Goal: Transaction & Acquisition: Purchase product/service

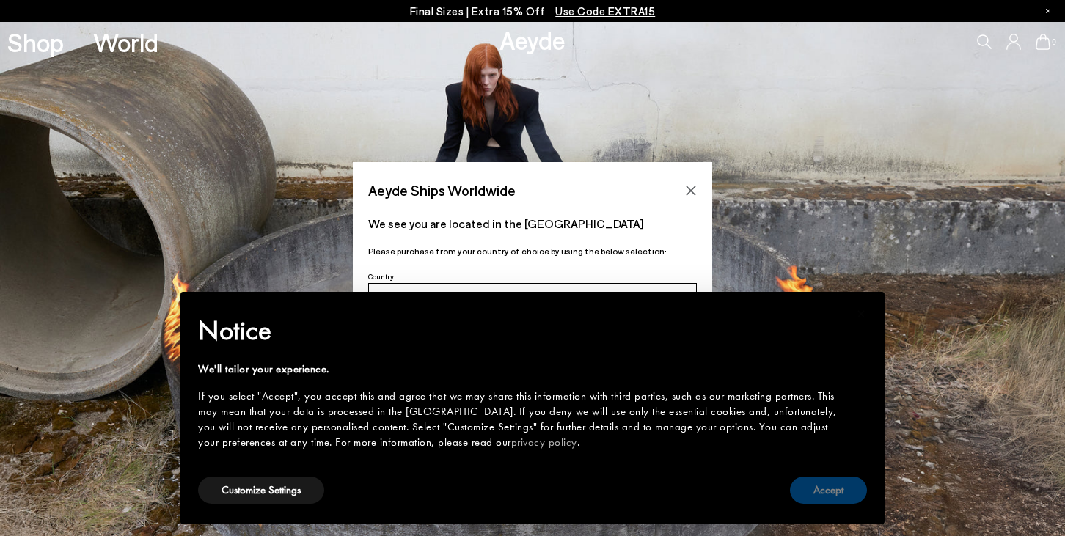
click at [825, 499] on button "Accept" at bounding box center [828, 490] width 77 height 27
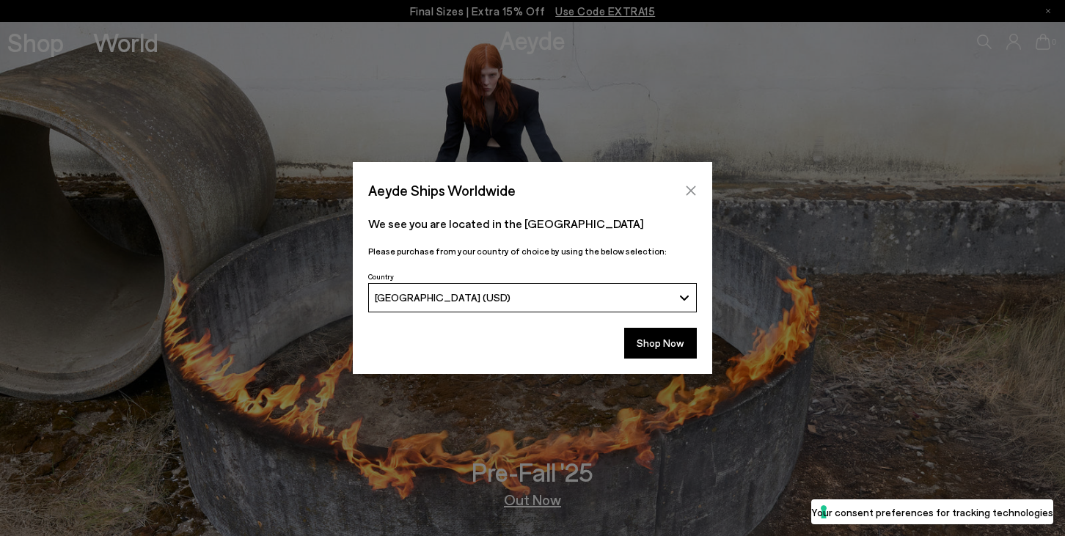
click at [690, 186] on icon "Close" at bounding box center [691, 191] width 12 height 12
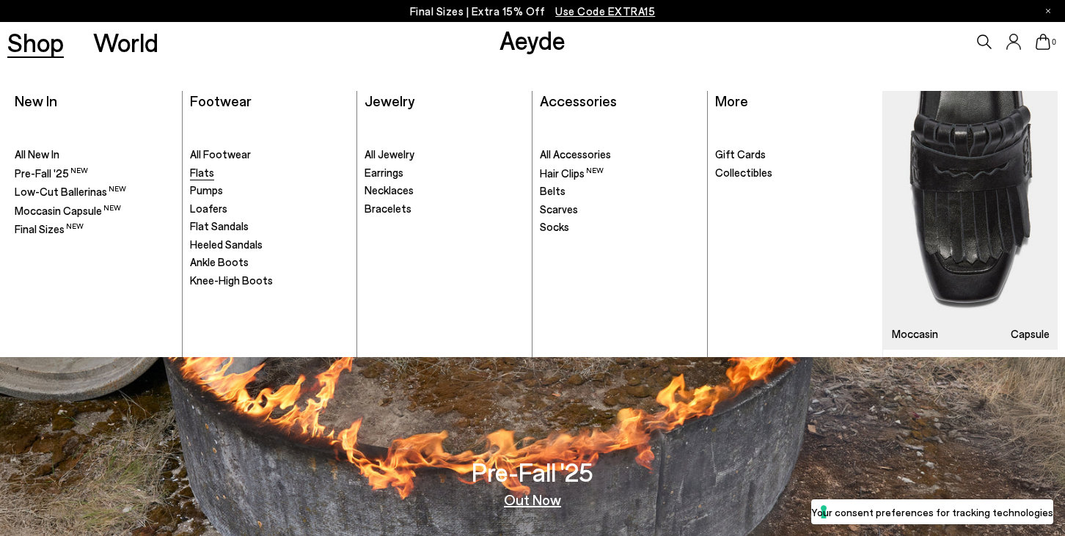
click at [197, 169] on span "Flats" at bounding box center [202, 172] width 24 height 13
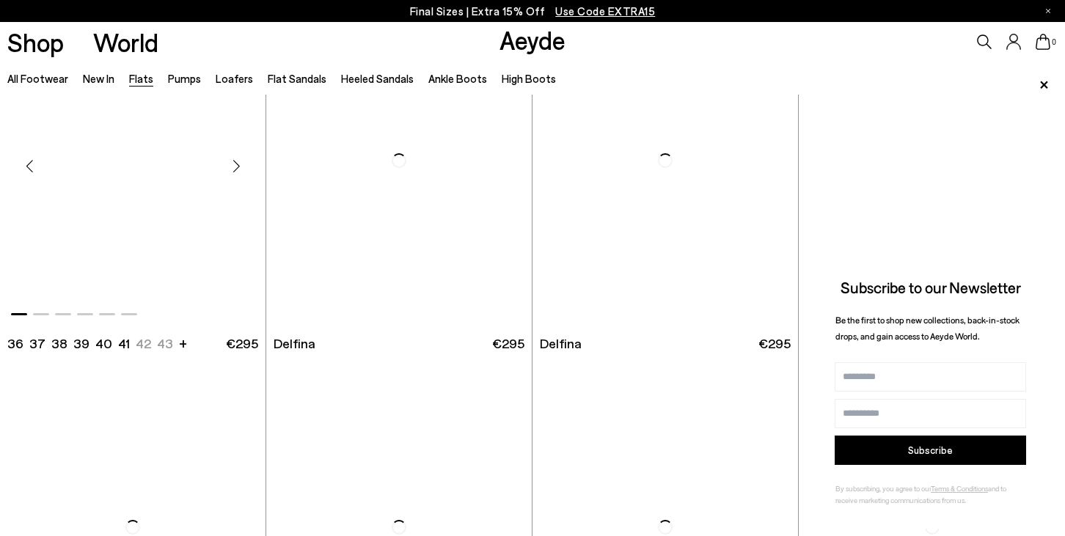
scroll to position [2670, 0]
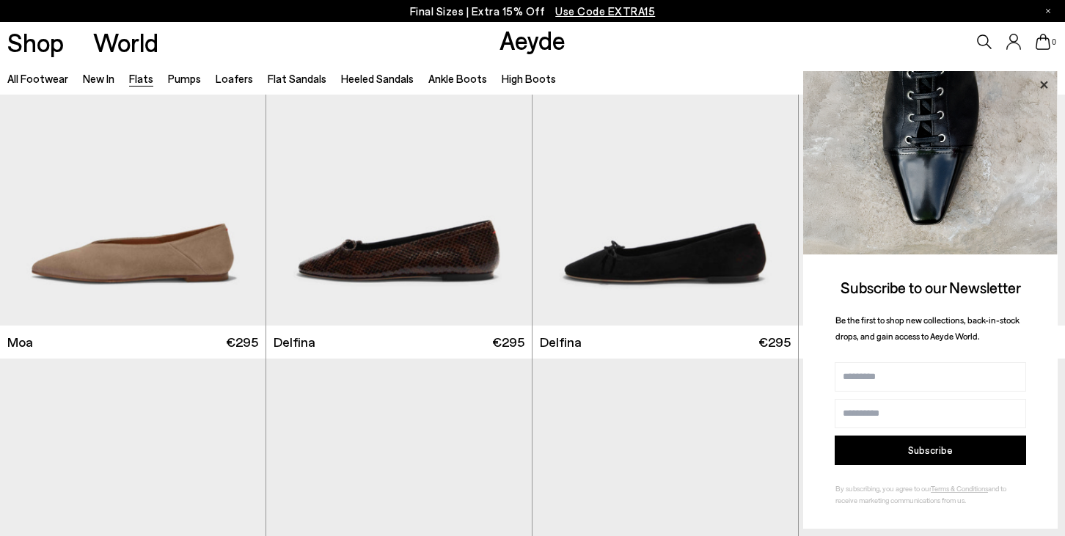
click at [1044, 84] on icon at bounding box center [1043, 85] width 19 height 19
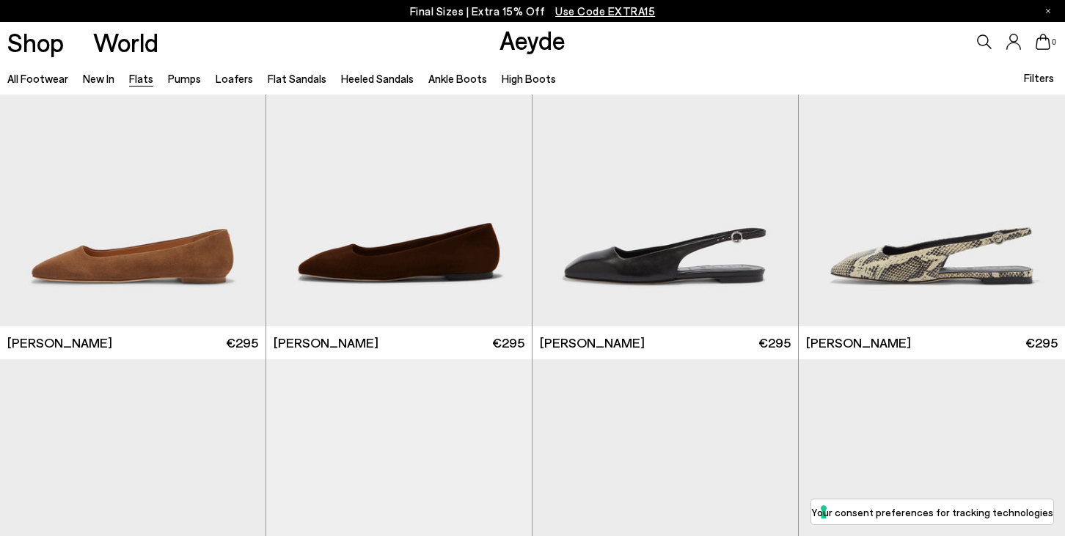
scroll to position [4992, 0]
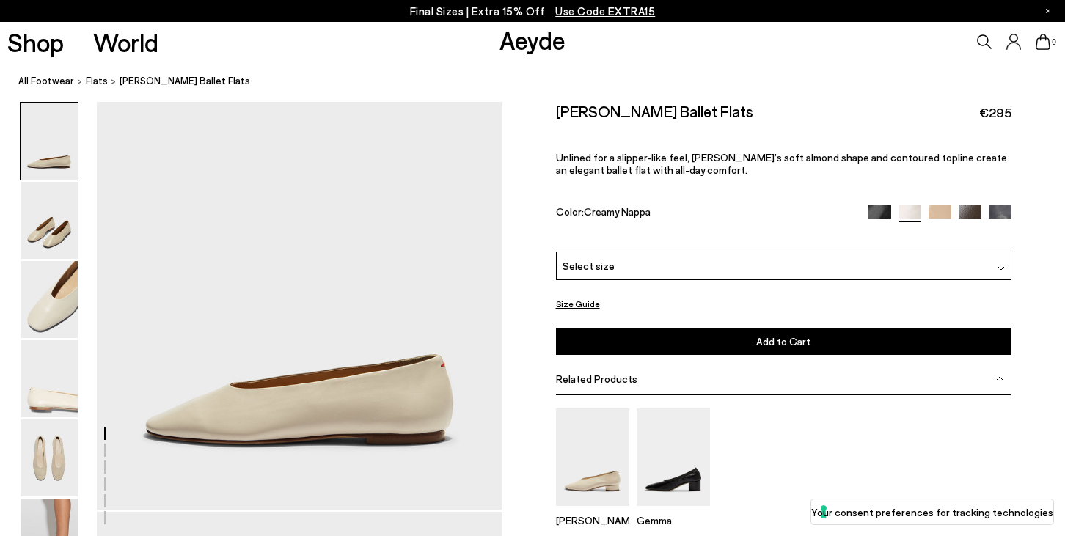
scroll to position [30, 0]
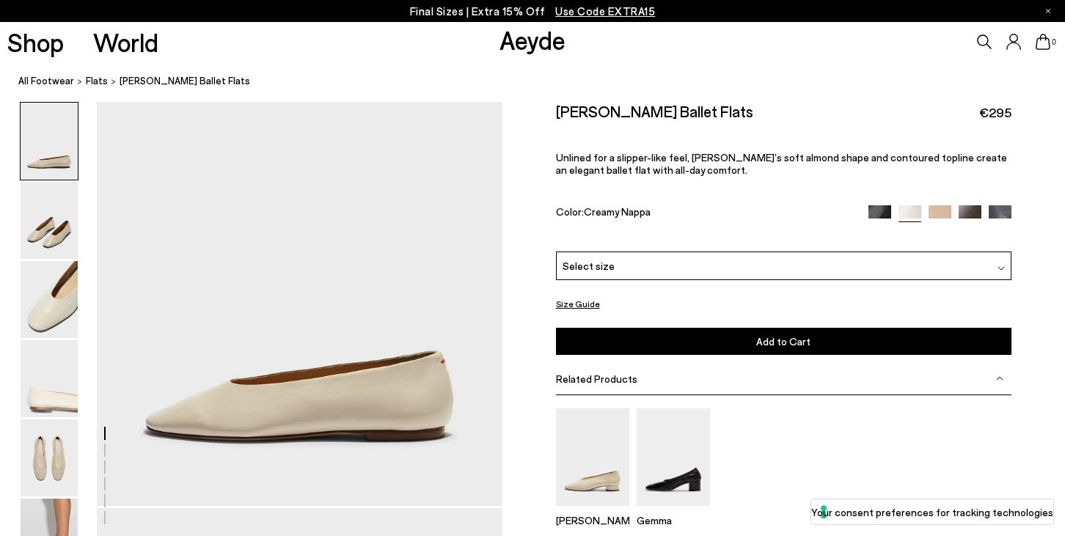
click at [946, 205] on img at bounding box center [939, 216] width 23 height 23
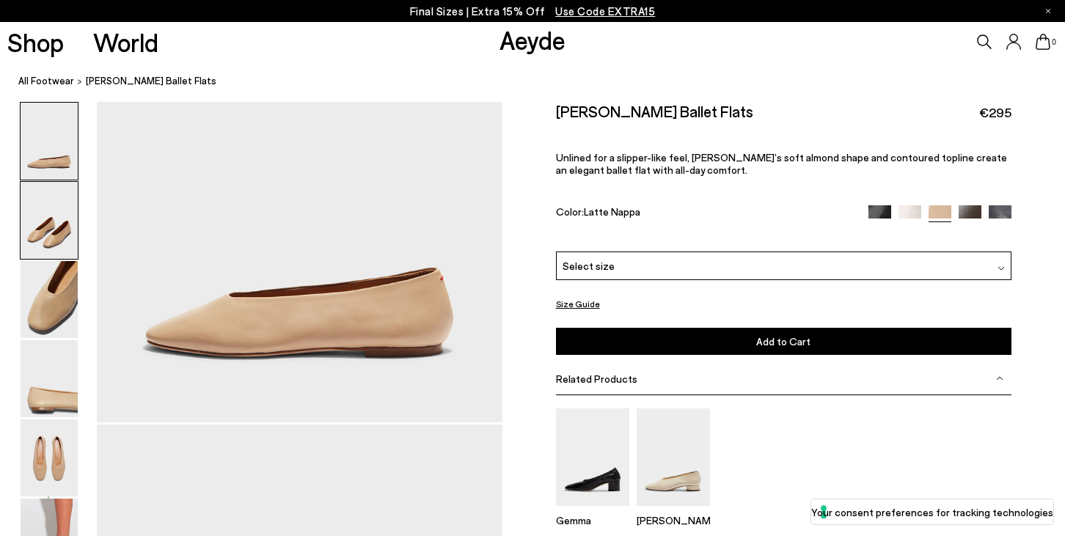
click at [46, 219] on img at bounding box center [49, 220] width 57 height 77
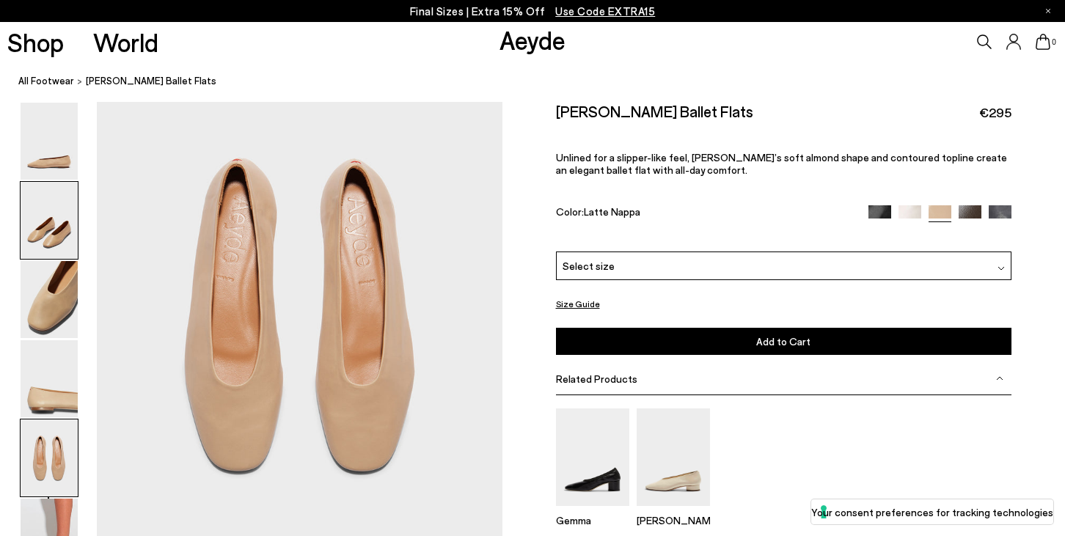
scroll to position [2123, 0]
drag, startPoint x: 689, startPoint y: 112, endPoint x: 547, endPoint y: 108, distance: 141.6
click at [547, 108] on div "Size Guide Shoes Belt Our shoes come in European sizing. The easiest way to mea…" at bounding box center [783, 368] width 562 height 532
copy h2 "Kirsten Ballet Flats"
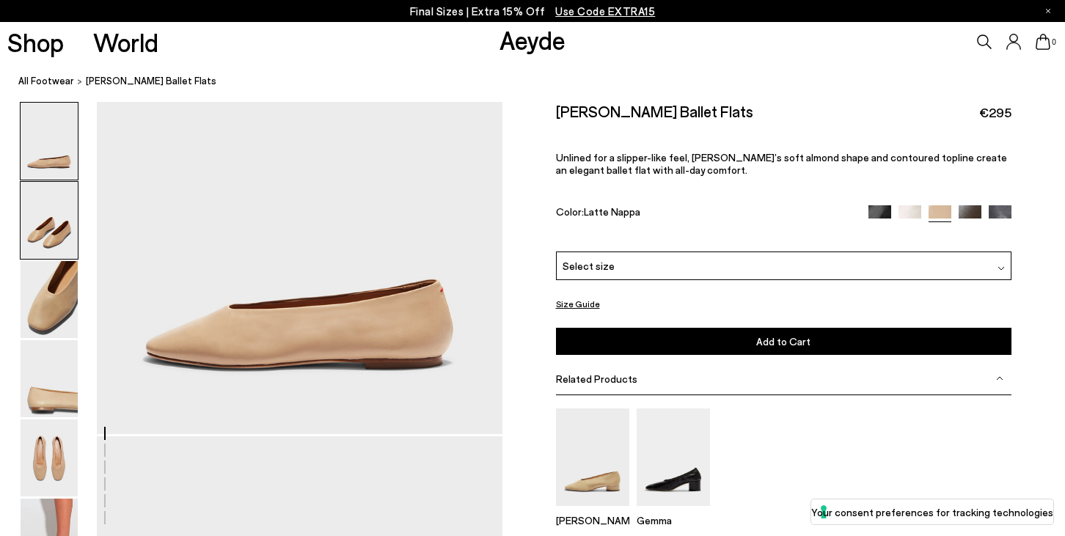
click at [48, 215] on img at bounding box center [49, 220] width 57 height 77
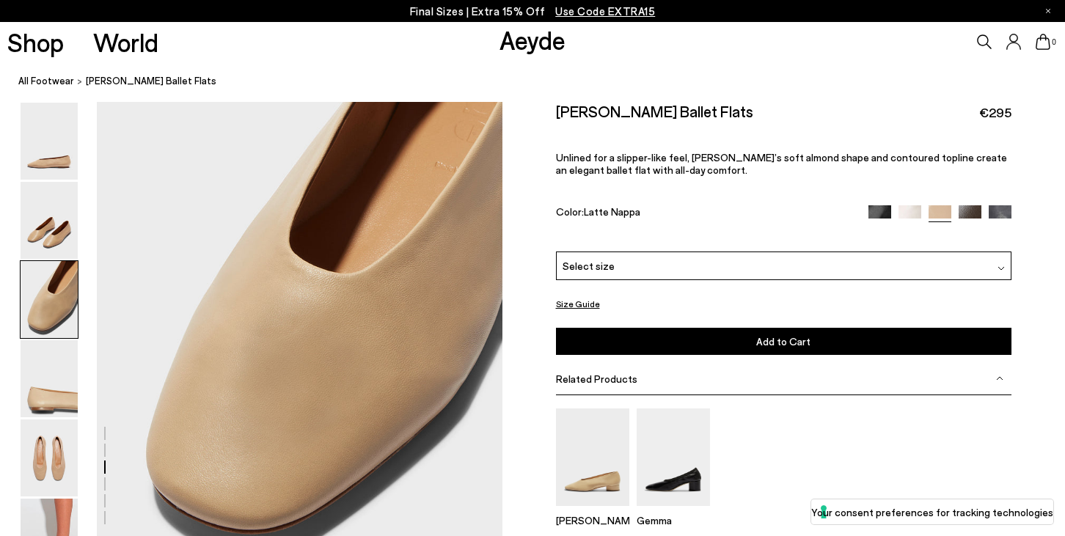
scroll to position [1081, 0]
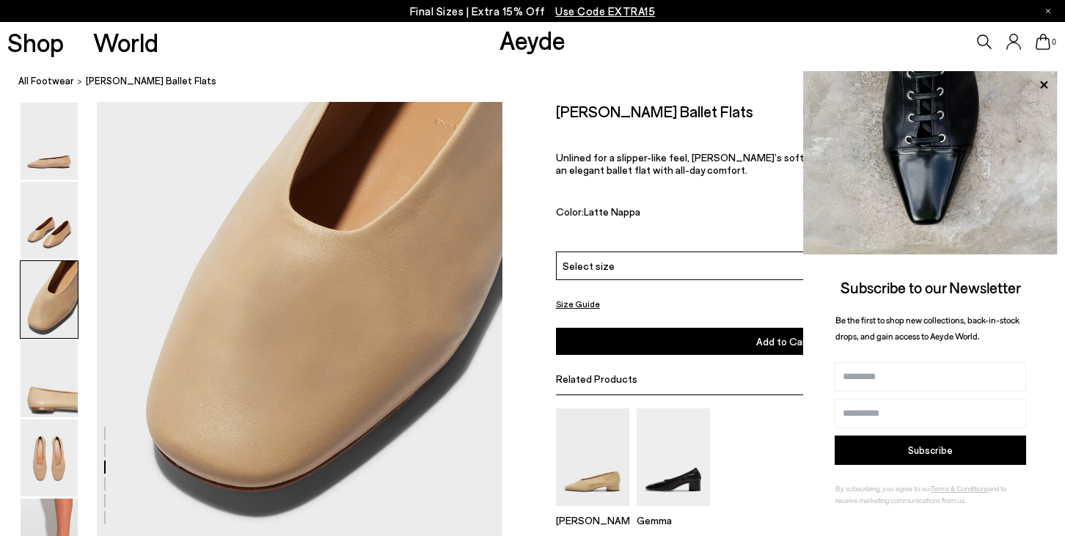
click at [615, 252] on div "Select size" at bounding box center [784, 266] width 456 height 29
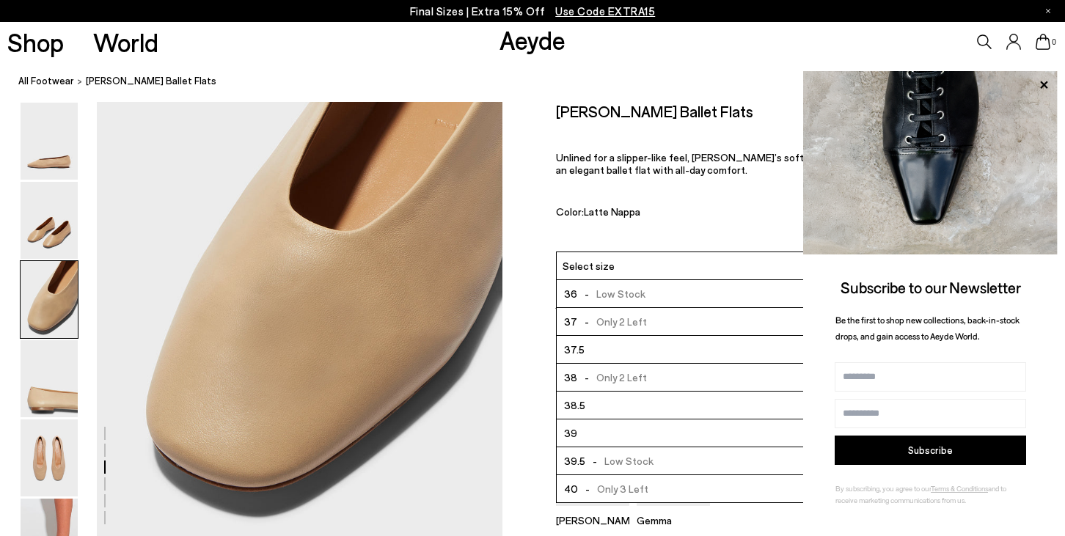
click at [598, 285] on span "- Low Stock" at bounding box center [611, 294] width 68 height 18
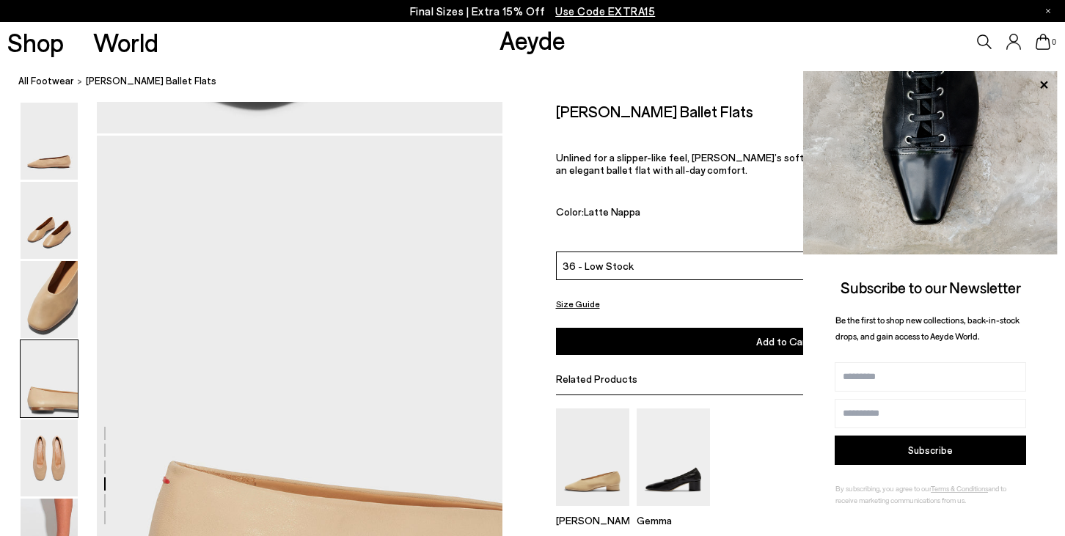
scroll to position [1494, 0]
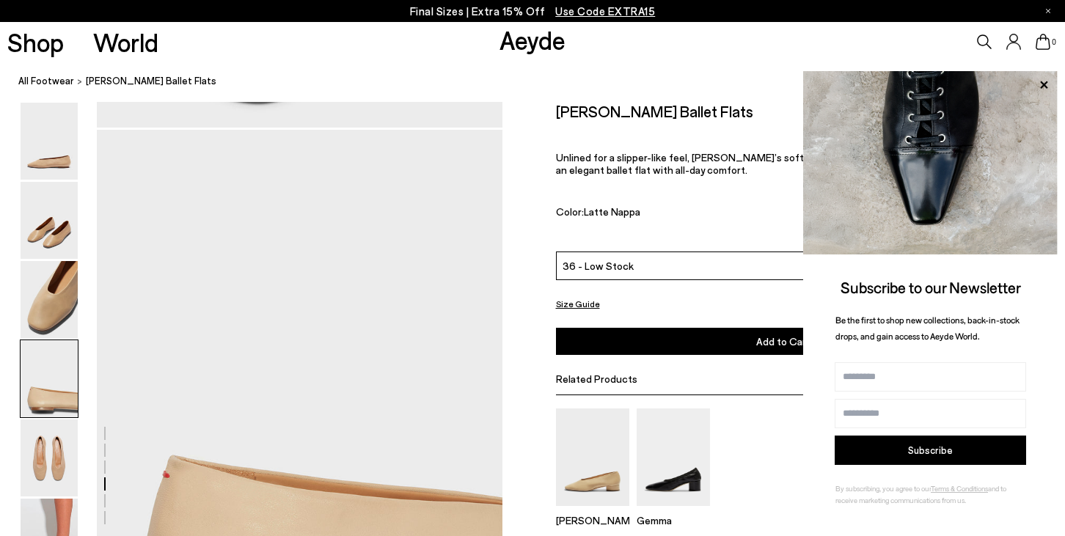
click at [631, 328] on button "Add to Cart Select a Size First" at bounding box center [784, 341] width 456 height 27
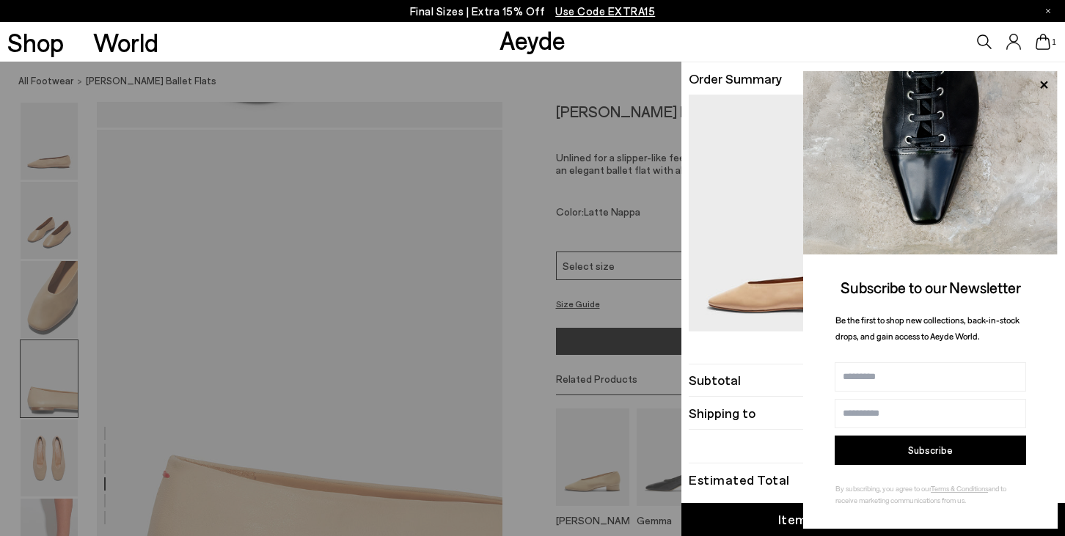
click at [527, 205] on div "Quick Add Color Size View Details Order Summary Kirsten ballet flats Size 36 On…" at bounding box center [532, 299] width 1065 height 474
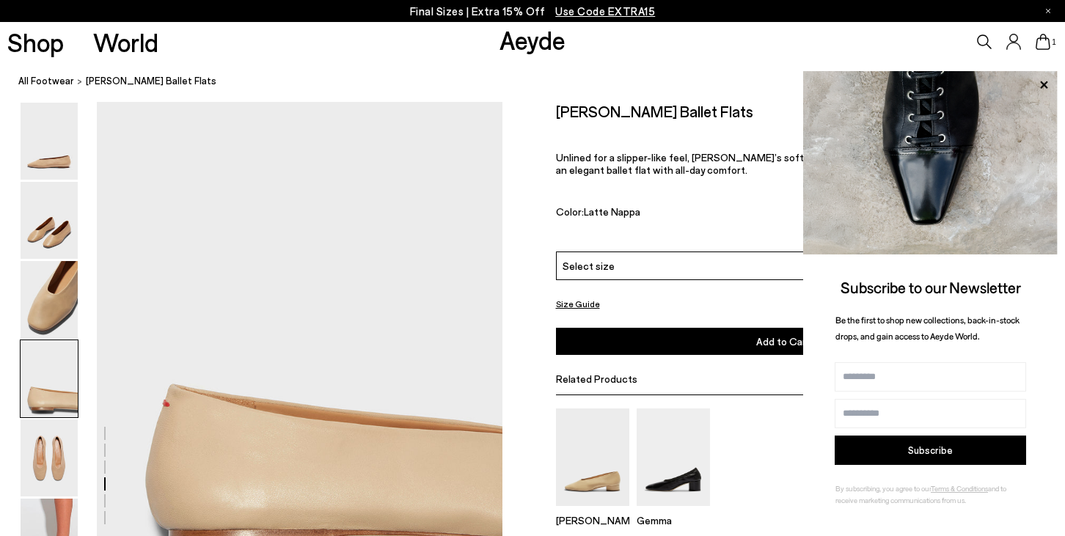
scroll to position [1591, 0]
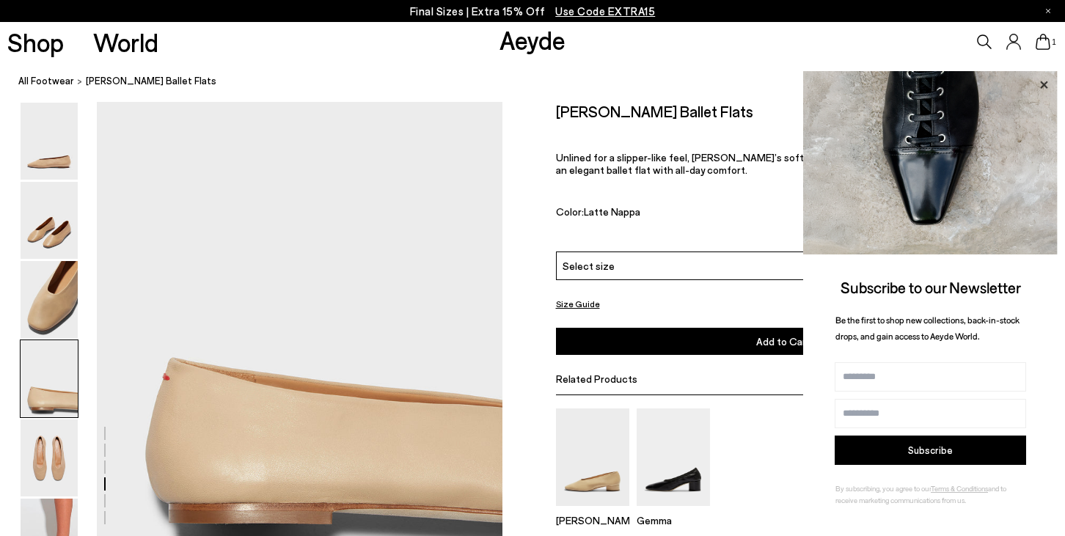
click at [1041, 85] on icon at bounding box center [1043, 85] width 19 height 19
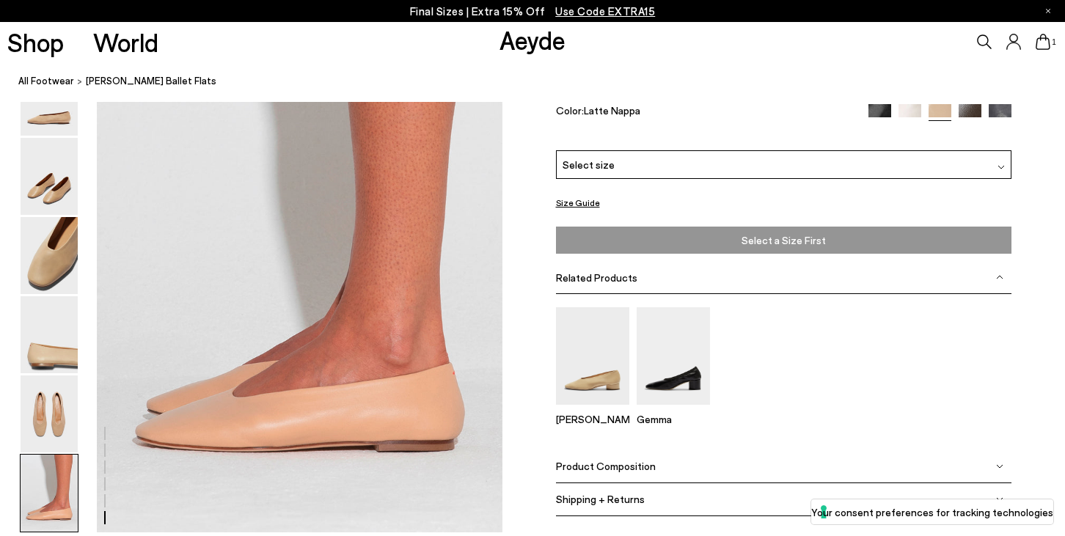
scroll to position [2733, 1]
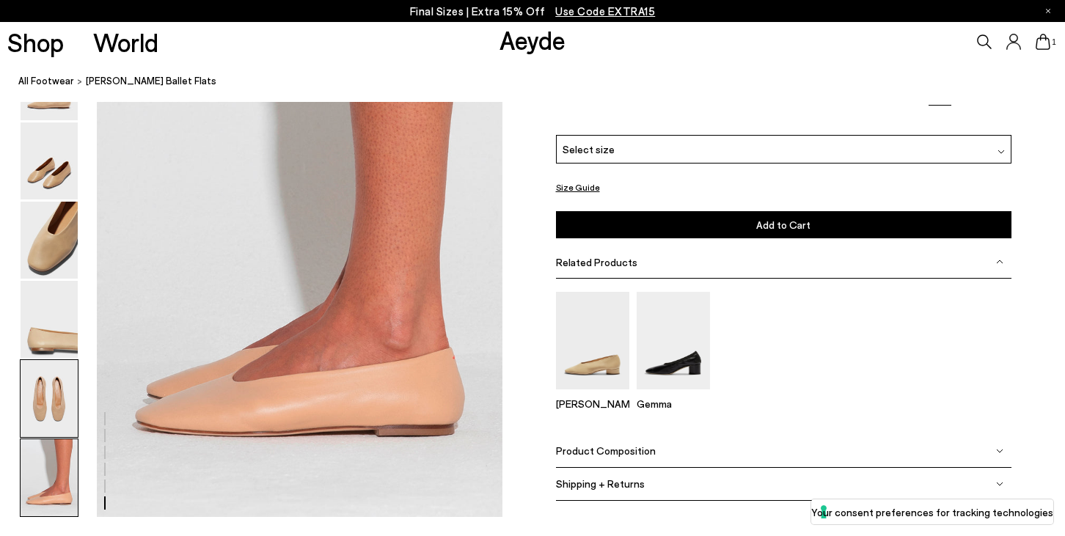
click at [58, 415] on img at bounding box center [49, 398] width 57 height 77
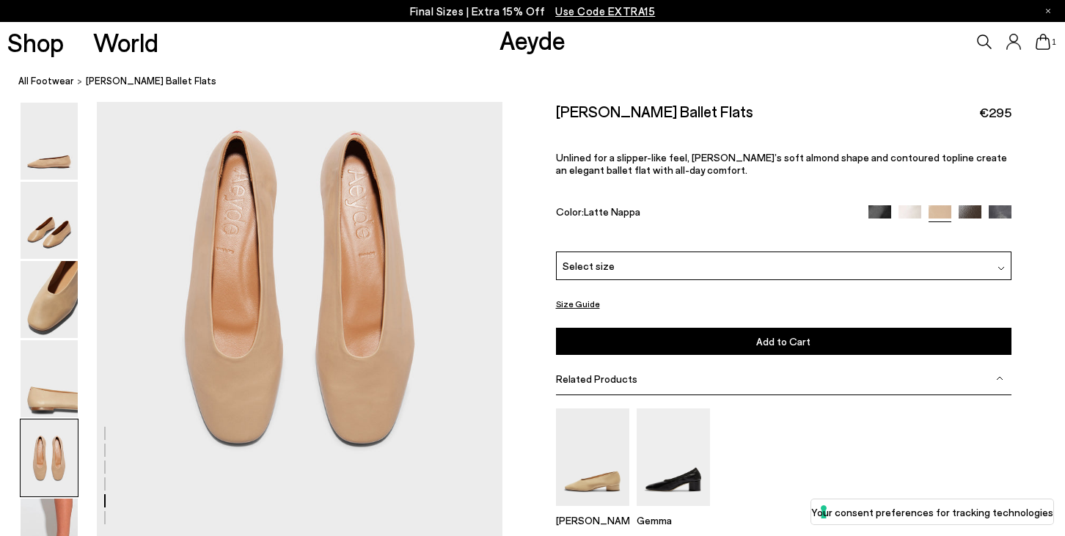
scroll to position [2157, 1]
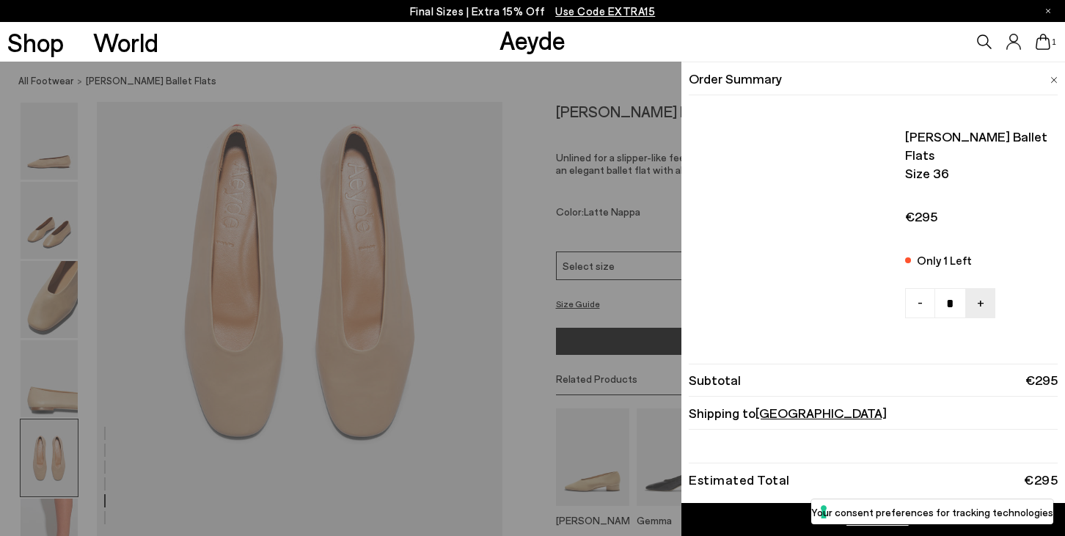
click at [1045, 45] on icon at bounding box center [1042, 42] width 15 height 16
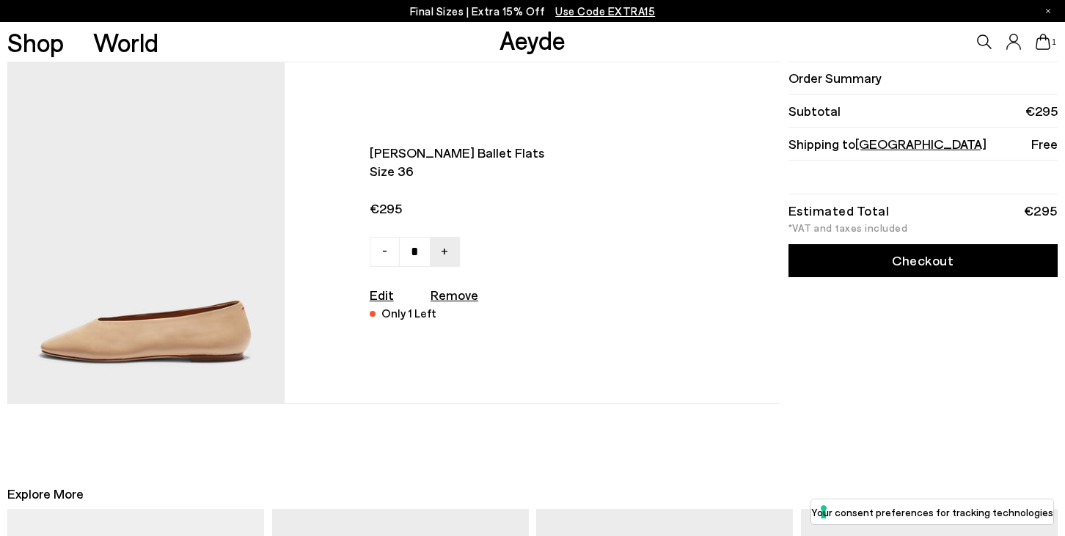
click at [918, 267] on link "Checkout" at bounding box center [922, 260] width 269 height 33
click at [901, 266] on link "Checkout" at bounding box center [922, 260] width 269 height 33
